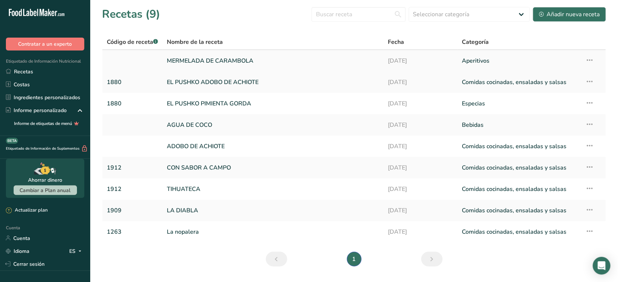
drag, startPoint x: 0, startPoint y: 0, endPoint x: 203, endPoint y: 64, distance: 213.3
click at [203, 64] on link "MERMELADA DE CARAMBOLA" at bounding box center [273, 60] width 213 height 15
click at [134, 42] on font "Código de receta" at bounding box center [130, 42] width 46 height 8
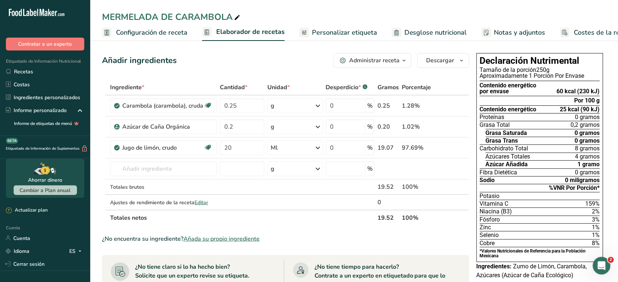
click at [162, 30] on span "Configuración de receta" at bounding box center [151, 33] width 71 height 10
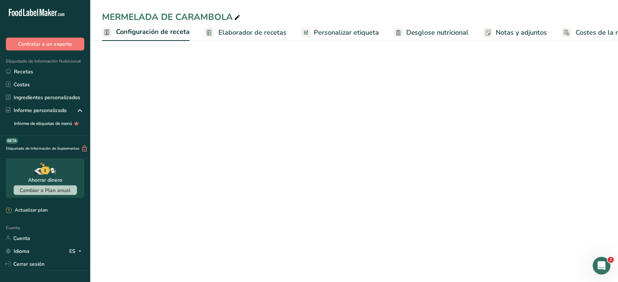
scroll to position [0, 3]
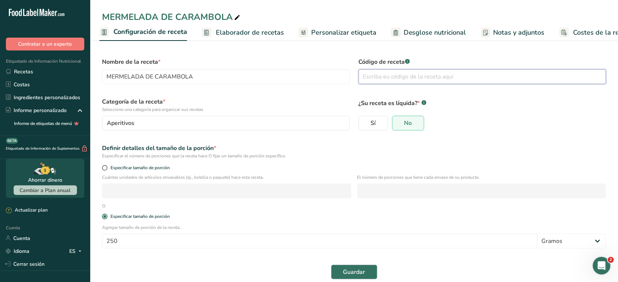
click at [386, 76] on input "text" at bounding box center [483, 76] width 248 height 15
type input "1841"
click at [369, 275] on button "Guardar" at bounding box center [354, 271] width 46 height 15
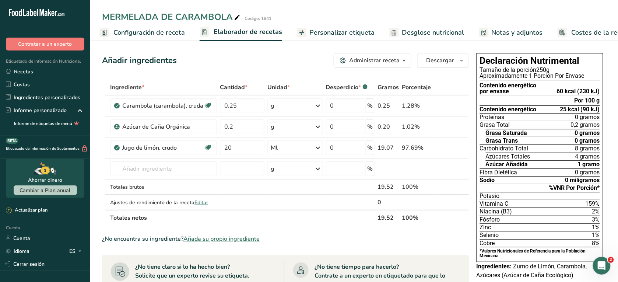
click at [133, 24] on link "Configuración de receta" at bounding box center [141, 32] width 85 height 17
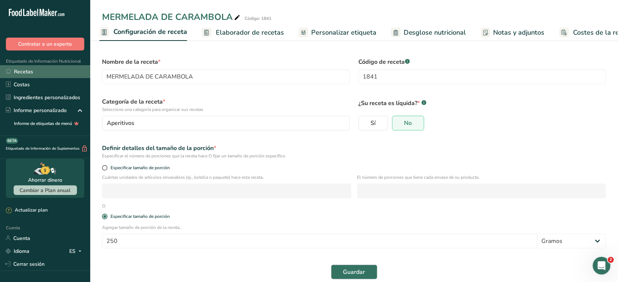
click at [50, 70] on link "Recetas" at bounding box center [45, 71] width 90 height 13
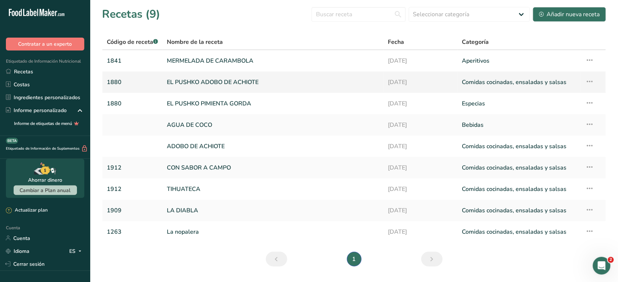
click at [155, 88] on link "1880" at bounding box center [132, 81] width 51 height 15
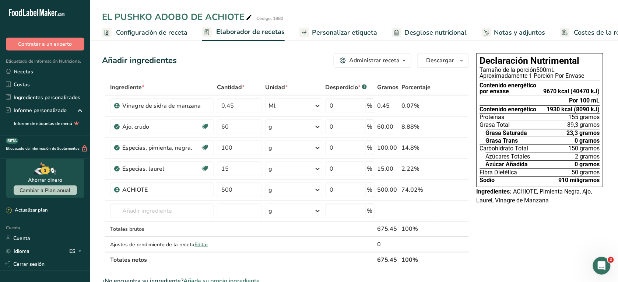
click at [168, 33] on span "Configuración de receta" at bounding box center [151, 33] width 71 height 10
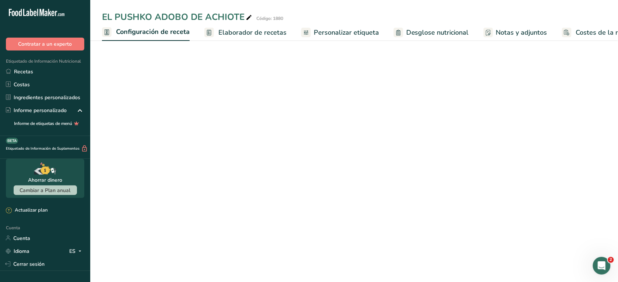
select select "17"
select select "22"
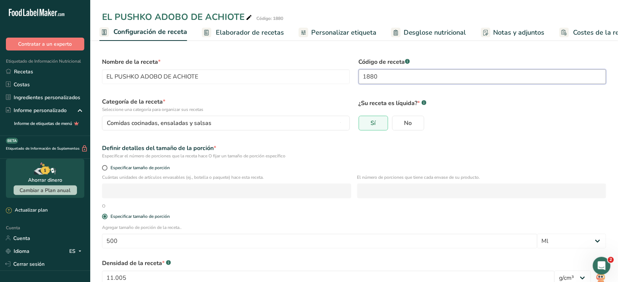
click at [396, 80] on input "1880" at bounding box center [483, 76] width 248 height 15
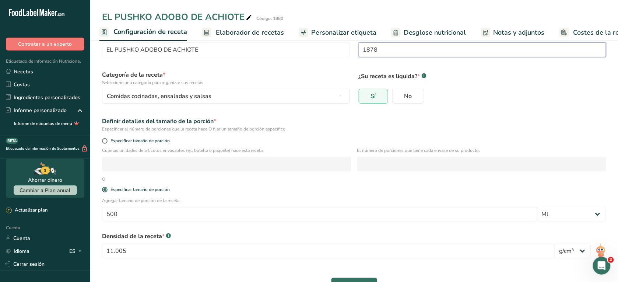
scroll to position [49, 0]
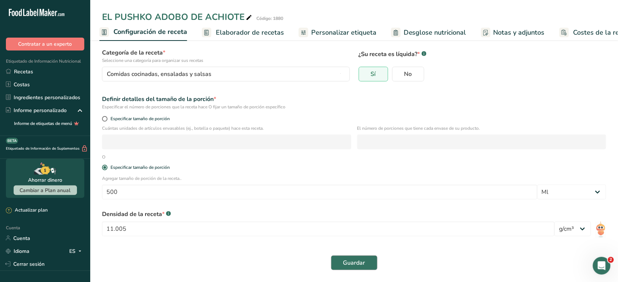
type input "1878"
click at [357, 266] on span "Guardar" at bounding box center [354, 262] width 22 height 9
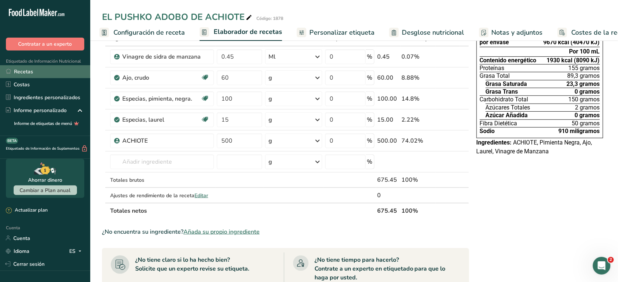
click at [28, 73] on font "Recetas" at bounding box center [23, 72] width 19 height 8
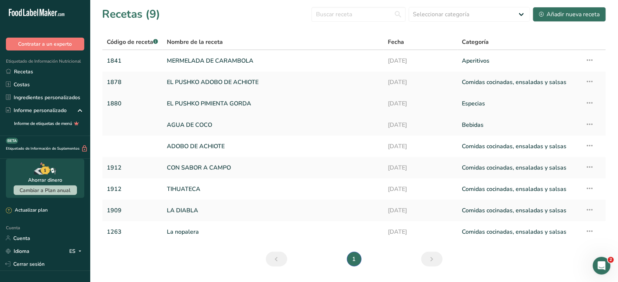
click at [190, 105] on link "EL PUSHKO PIMIENTA GORDA" at bounding box center [273, 103] width 213 height 15
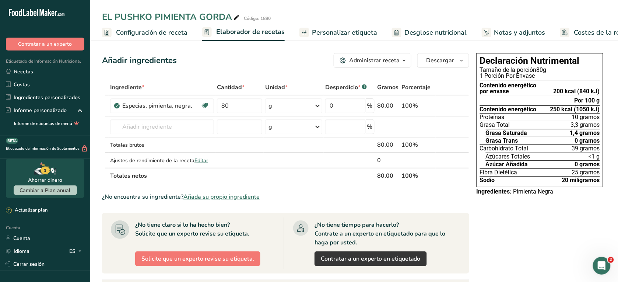
click at [161, 29] on span "Configuración de receta" at bounding box center [151, 33] width 71 height 10
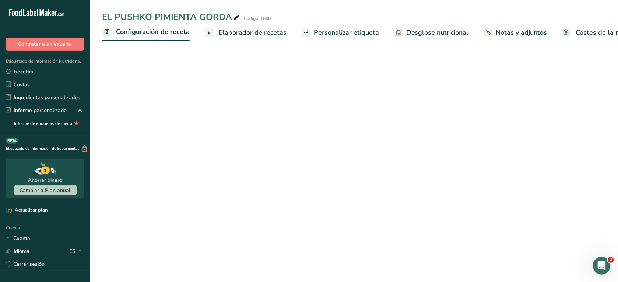
scroll to position [0, 3]
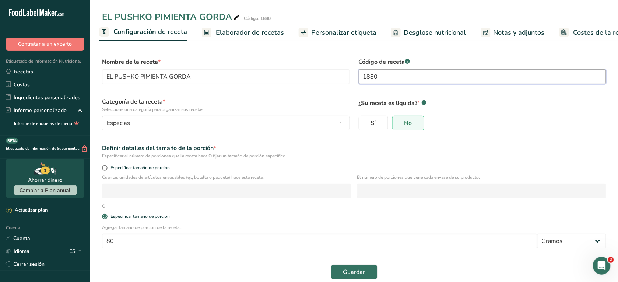
click at [412, 76] on input "1880" at bounding box center [483, 76] width 248 height 15
type input "1878"
click at [360, 267] on button "Guardar" at bounding box center [354, 271] width 46 height 15
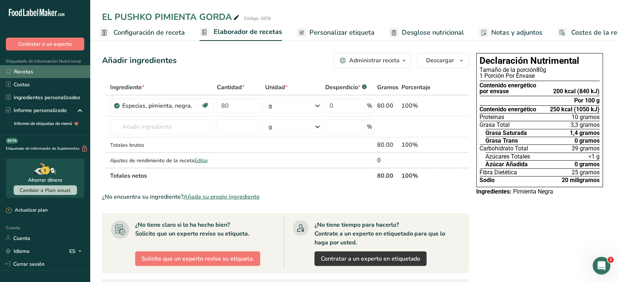
click at [16, 75] on font "Recetas" at bounding box center [23, 72] width 19 height 8
